Goal: Task Accomplishment & Management: Use online tool/utility

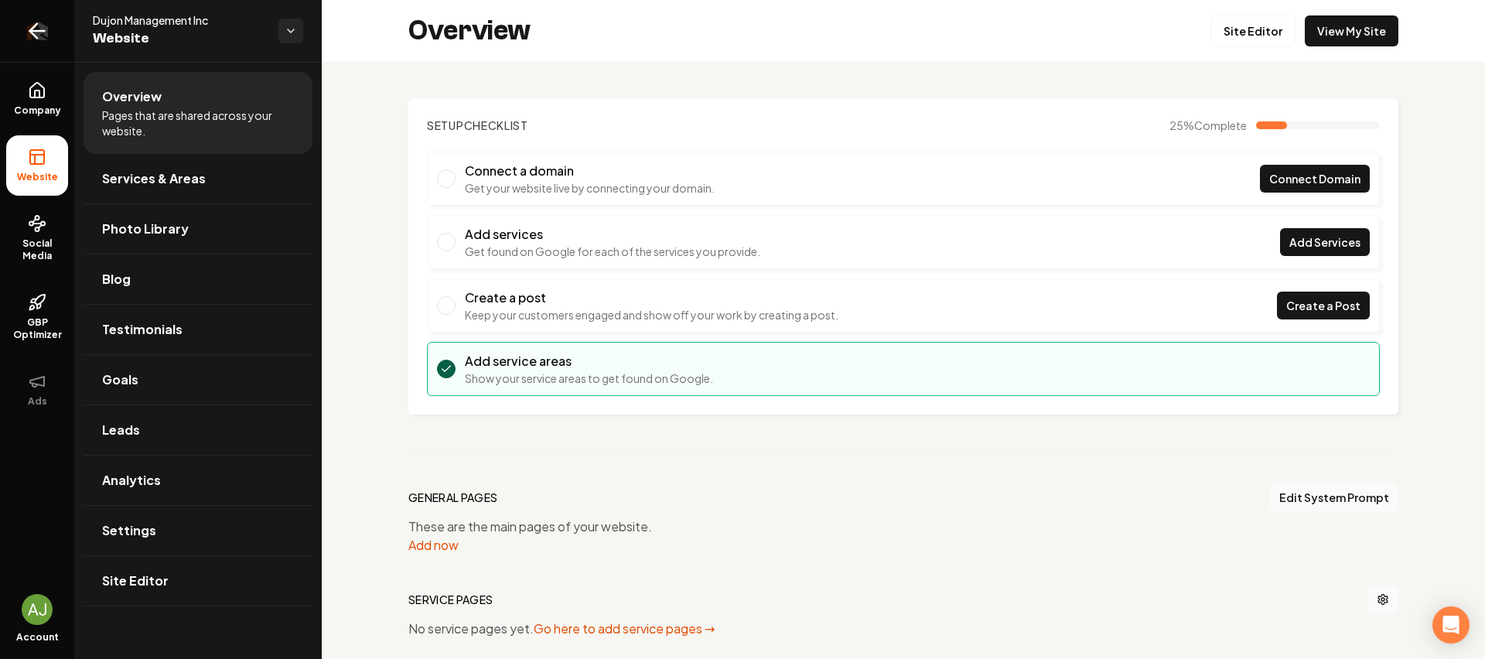
click at [15, 49] on link "Return to dashboard" at bounding box center [37, 31] width 74 height 62
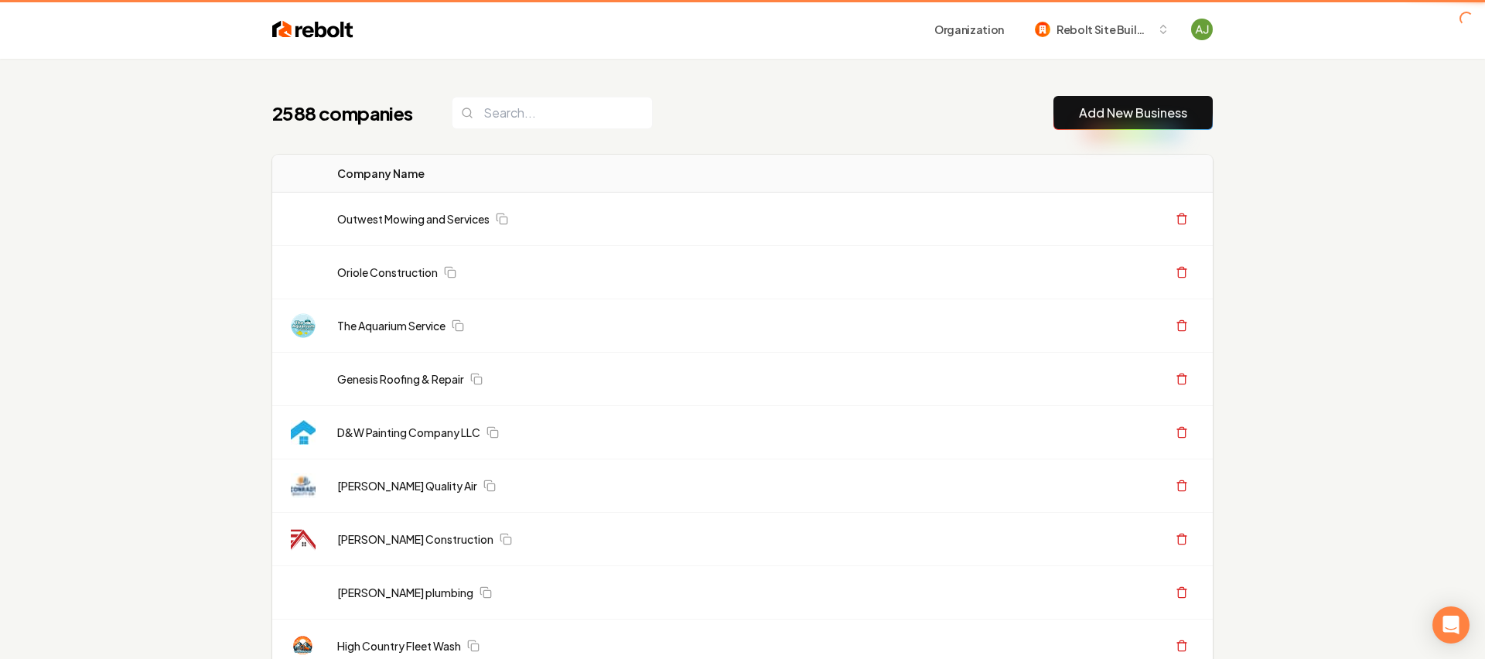
click at [53, 35] on header "Organization Rebolt Site Builder" at bounding box center [742, 29] width 1485 height 59
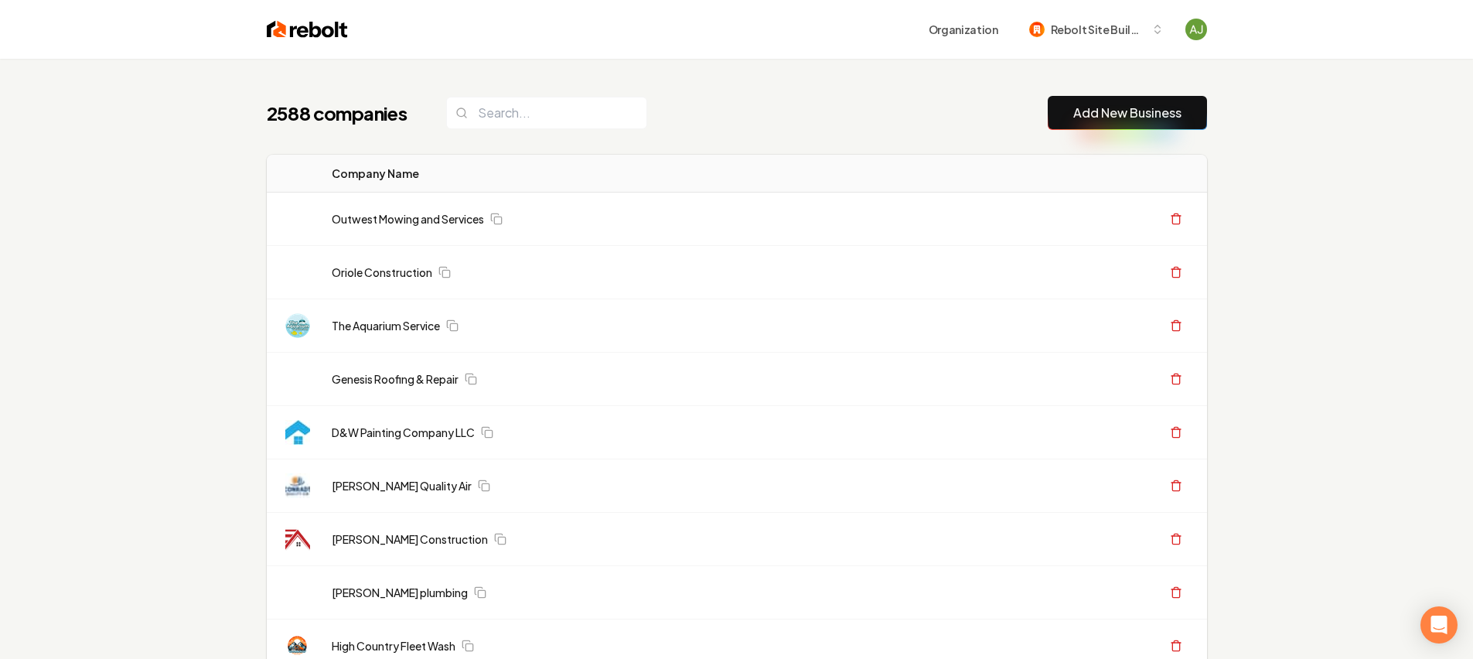
click at [1153, 111] on link "Add New Business" at bounding box center [1127, 113] width 108 height 19
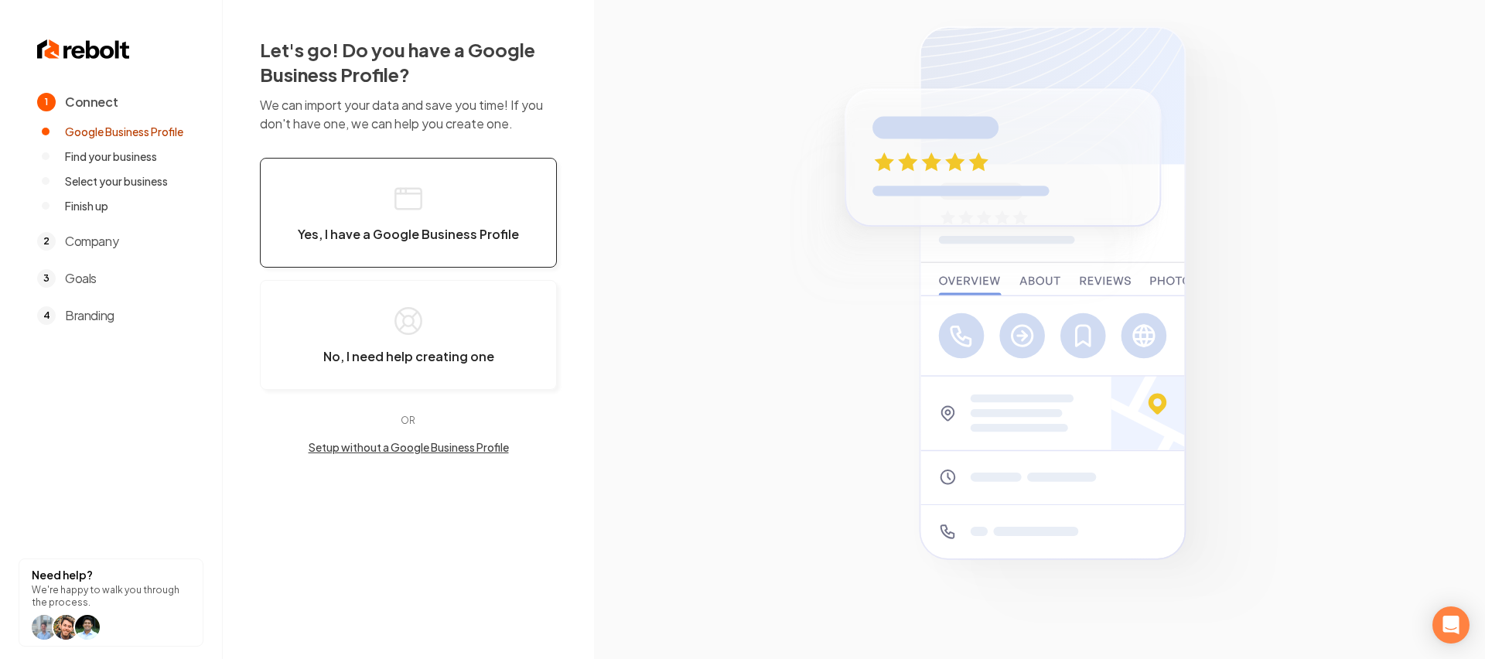
click at [323, 228] on span "Yes, I have a Google Business Profile" at bounding box center [408, 234] width 221 height 15
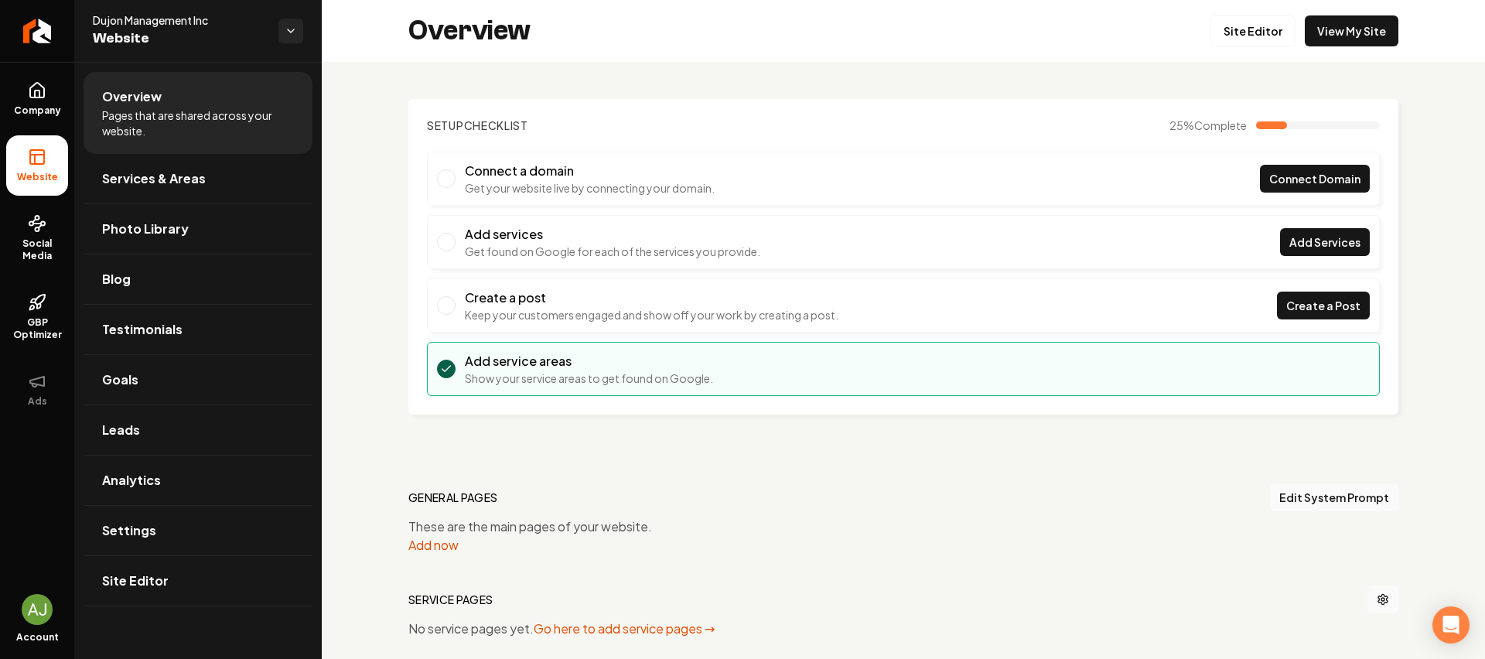
click at [1362, 46] on div "Overview Site Editor View My Site" at bounding box center [903, 31] width 1163 height 62
click at [1362, 42] on link "View My Site" at bounding box center [1351, 30] width 94 height 31
click at [13, 29] on link "Return to dashboard" at bounding box center [37, 31] width 74 height 62
